Goal: Transaction & Acquisition: Purchase product/service

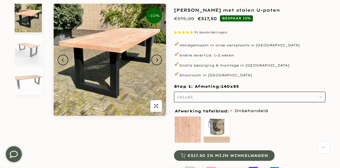
scroll to position [63, 0]
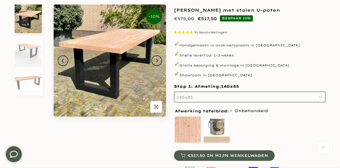
click at [155, 60] on icon "Next" at bounding box center [157, 61] width 4 height 4
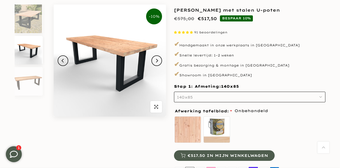
click at [158, 62] on icon "Next" at bounding box center [157, 61] width 4 height 4
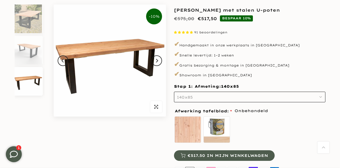
click at [158, 62] on button "Next" at bounding box center [156, 60] width 11 height 11
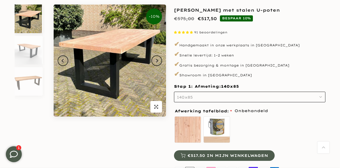
click at [159, 62] on button "Next" at bounding box center [156, 60] width 11 height 11
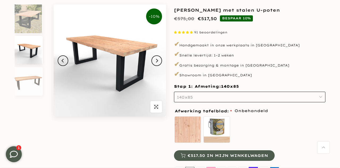
click at [156, 64] on button "Next" at bounding box center [156, 60] width 11 height 11
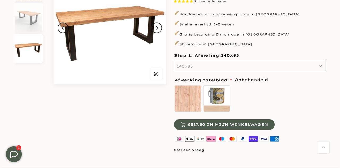
scroll to position [0, 0]
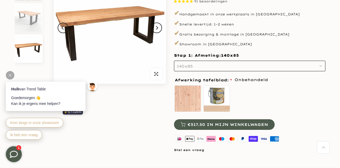
click at [224, 99] on label "zelf behandelen - beits meegeleverd" at bounding box center [216, 98] width 27 height 27
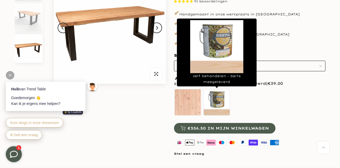
click at [266, 111] on div "Onbehandeld zelf behandelen - beits meegeleverd" at bounding box center [249, 103] width 151 height 29
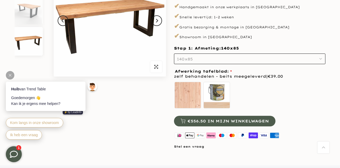
scroll to position [102, 0]
click at [225, 98] on label "zelf behandelen - beits meegeleverd" at bounding box center [216, 95] width 27 height 27
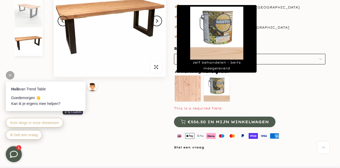
click at [281, 110] on div "This is a required field." at bounding box center [249, 109] width 151 height 6
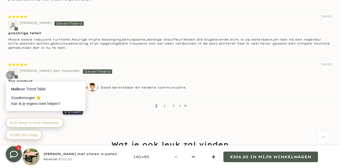
scroll to position [756, 0]
click at [169, 110] on div "1 2 3" at bounding box center [169, 105] width 323 height 15
click at [165, 103] on link "2" at bounding box center [164, 105] width 8 height 5
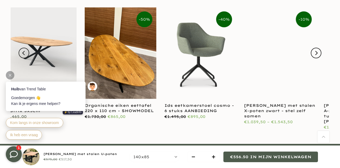
scroll to position [905, 0]
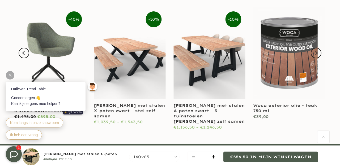
click at [207, 103] on link "[PERSON_NAME] met stalen A-poten zwart - 3 tuinstoelen [PERSON_NAME] zelf samen" at bounding box center [208, 113] width 71 height 21
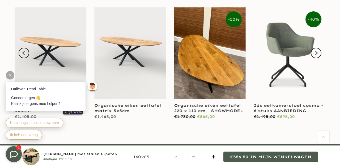
click at [283, 62] on link at bounding box center [289, 53] width 72 height 92
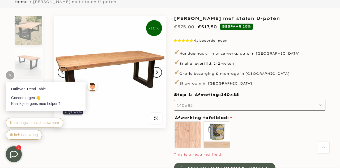
scroll to position [53, 0]
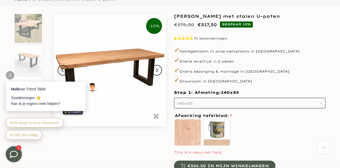
click at [261, 106] on button "140x85" at bounding box center [249, 103] width 151 height 11
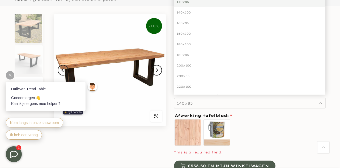
click at [196, 3] on div "140x85" at bounding box center [249, 2] width 151 height 11
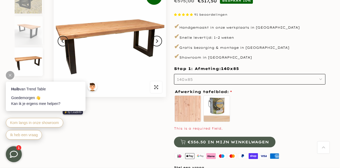
scroll to position [83, 0]
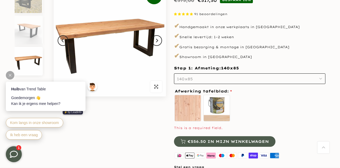
click at [302, 131] on div "This is a required field." at bounding box center [249, 128] width 151 height 6
click at [197, 111] on label "Onbehandeld" at bounding box center [187, 108] width 27 height 27
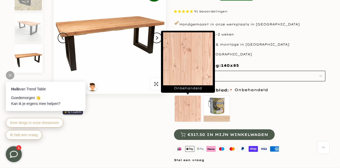
scroll to position [85, 0]
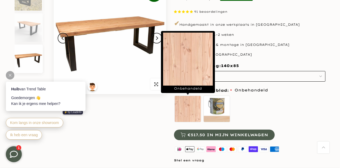
click at [321, 75] on button "140x85" at bounding box center [249, 76] width 151 height 11
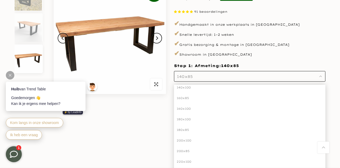
scroll to position [17, 0]
click at [187, 98] on div "160x85" at bounding box center [249, 98] width 151 height 11
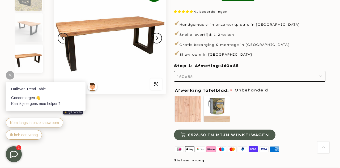
click at [315, 111] on div "Onbehandeld zelf behandelen - beits meegeleverd" at bounding box center [249, 109] width 151 height 29
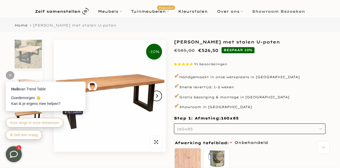
scroll to position [27, 0]
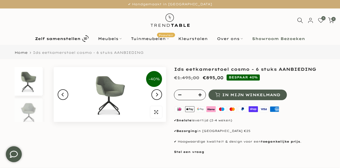
click at [34, 111] on img at bounding box center [28, 112] width 27 height 29
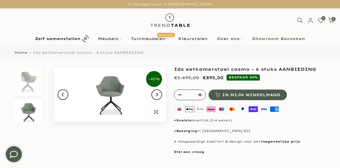
scroll to position [5, 0]
click at [38, 83] on img at bounding box center [28, 76] width 27 height 29
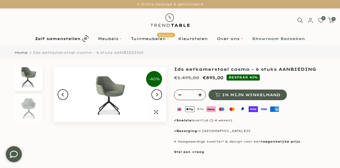
scroll to position [0, 0]
click at [160, 95] on button "Next" at bounding box center [156, 94] width 11 height 11
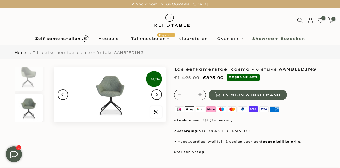
click at [160, 95] on button "Next" at bounding box center [156, 94] width 11 height 11
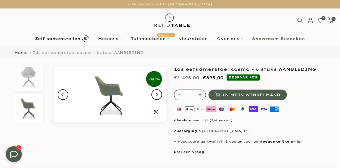
click at [161, 97] on button "Next" at bounding box center [156, 94] width 11 height 11
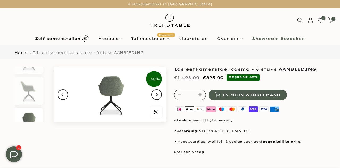
scroll to position [67, 0]
click at [161, 98] on img at bounding box center [110, 94] width 112 height 55
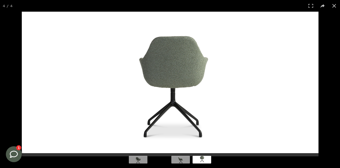
click at [335, 5] on button at bounding box center [334, 6] width 12 height 12
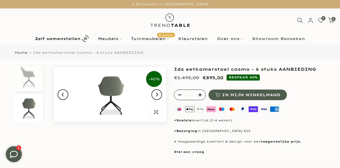
click at [199, 94] on icon "button" at bounding box center [199, 94] width 3 height 3
type input "*"
click at [199, 94] on icon "button" at bounding box center [199, 94] width 3 height 3
type input "*"
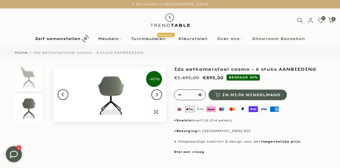
type input "*"
click at [201, 97] on button "button" at bounding box center [201, 95] width 8 height 11
type input "*"
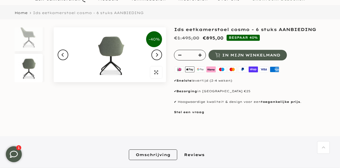
scroll to position [0, 0]
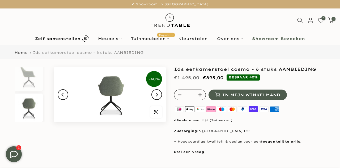
click at [249, 92] on button "In mijn winkelmand" at bounding box center [247, 95] width 78 height 11
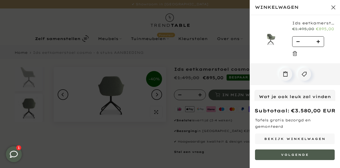
click at [297, 41] on icon "button" at bounding box center [297, 41] width 3 height 1
type input "*"
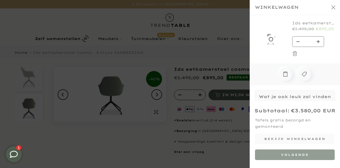
click at [297, 40] on div "Winkelwagen Staat cookies toe om de winkelwagen te gebruiken Ids eetkamerstoel …" at bounding box center [294, 84] width 90 height 168
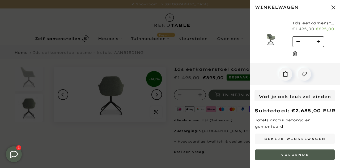
click at [299, 39] on button "button" at bounding box center [296, 42] width 8 height 11
type input "*"
click at [297, 40] on icon "button" at bounding box center [297, 41] width 3 height 3
type input "*"
click at [295, 54] on use at bounding box center [295, 53] width 4 height 5
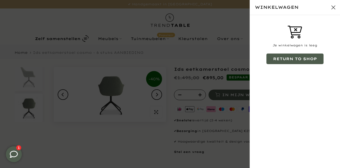
click at [335, 6] on button "Sluit winkelwagen" at bounding box center [332, 7] width 13 height 13
